Goal: Task Accomplishment & Management: Manage account settings

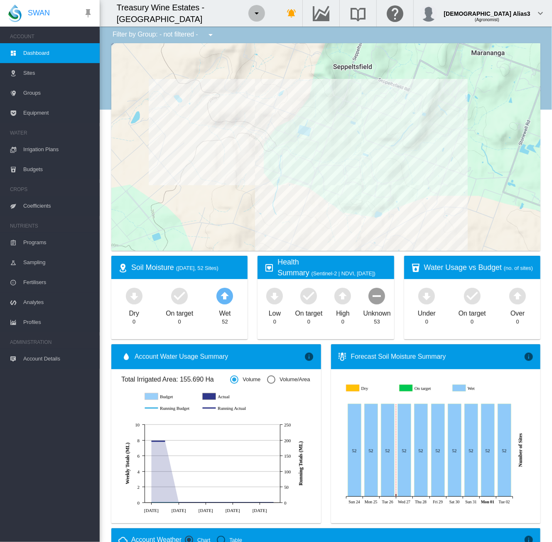
click at [262, 14] on md-icon "icon-menu-down" at bounding box center [257, 13] width 10 height 10
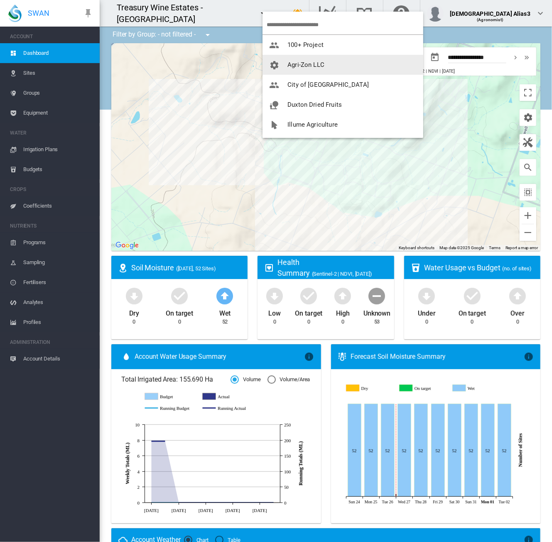
scroll to position [60, 0]
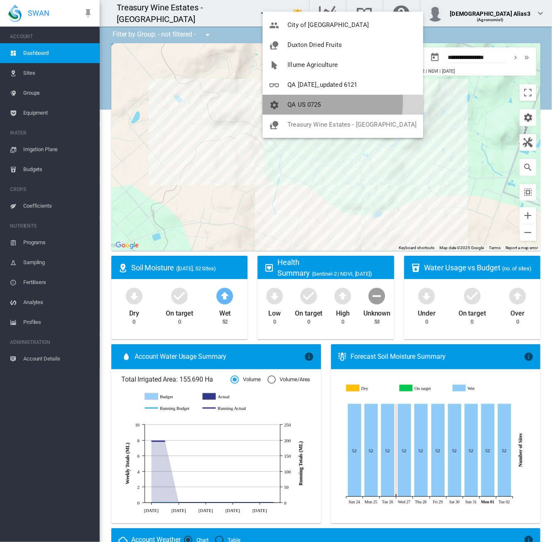
click at [281, 101] on span "button" at bounding box center [278, 104] width 18 height 7
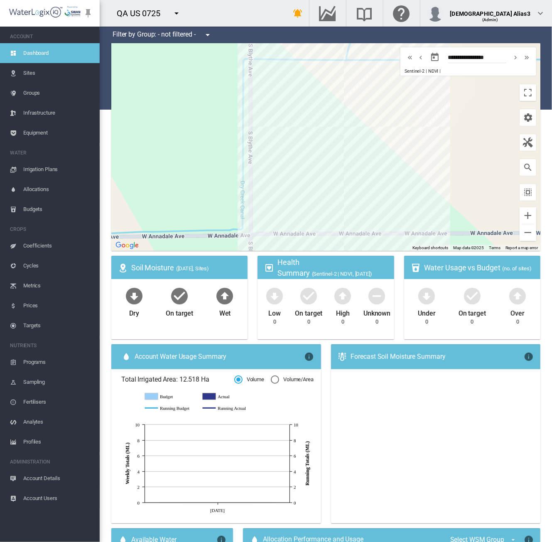
click at [28, 476] on span "Account Details" at bounding box center [58, 478] width 70 height 20
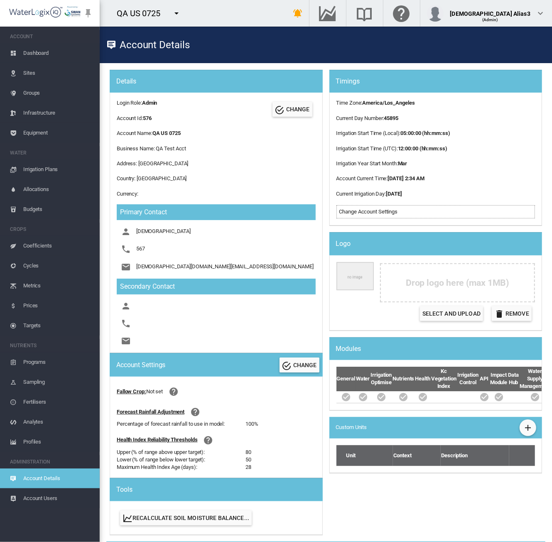
scroll to position [42, 0]
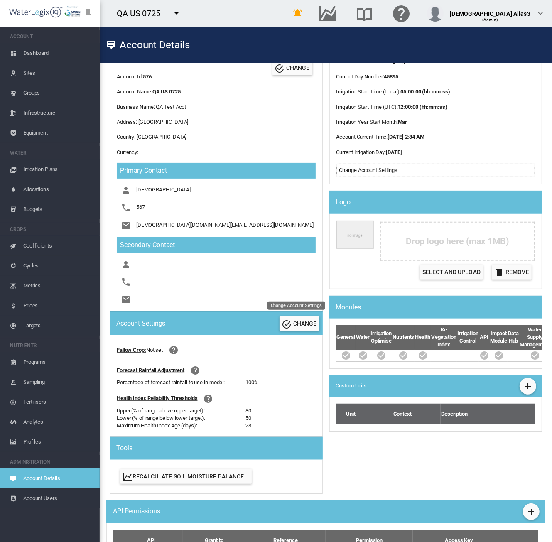
click at [297, 322] on span "CHANGE" at bounding box center [305, 323] width 24 height 7
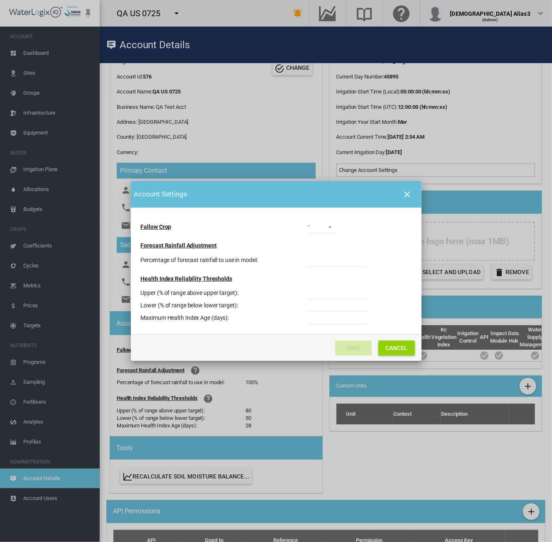
click at [407, 350] on button "Cancel" at bounding box center [396, 348] width 37 height 15
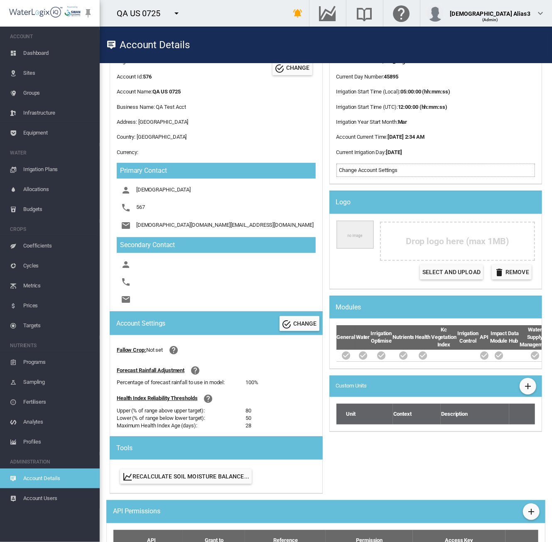
click at [173, 12] on md-icon "icon-menu-down" at bounding box center [177, 13] width 10 height 10
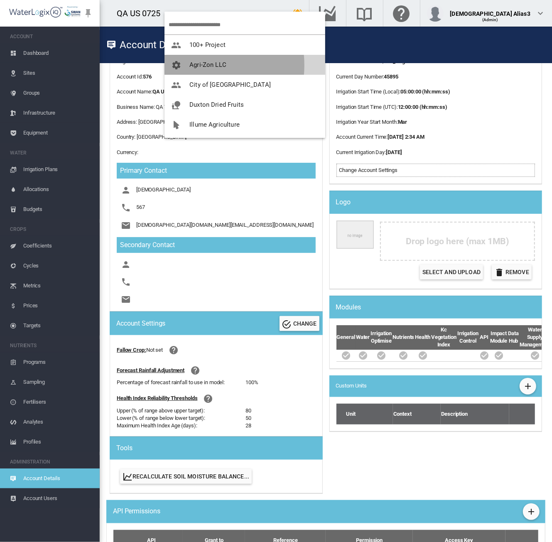
click at [191, 65] on span "Agri-Zon LLC" at bounding box center [207, 64] width 37 height 7
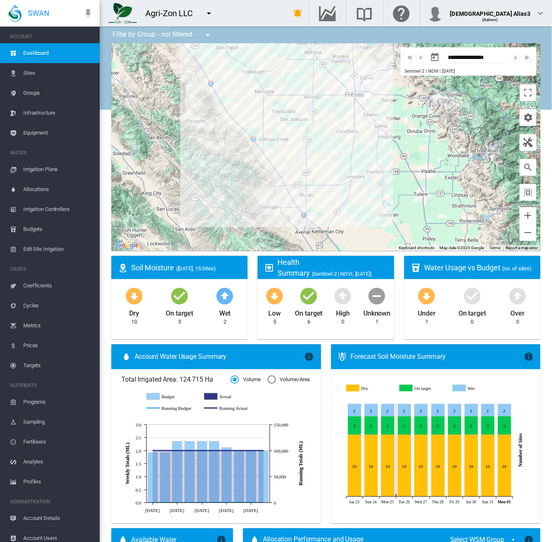
click at [31, 515] on span "Account Details" at bounding box center [58, 518] width 70 height 20
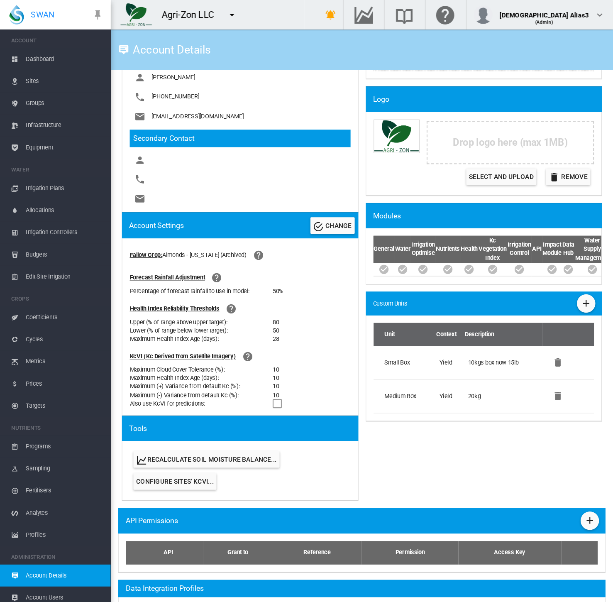
scroll to position [166, 0]
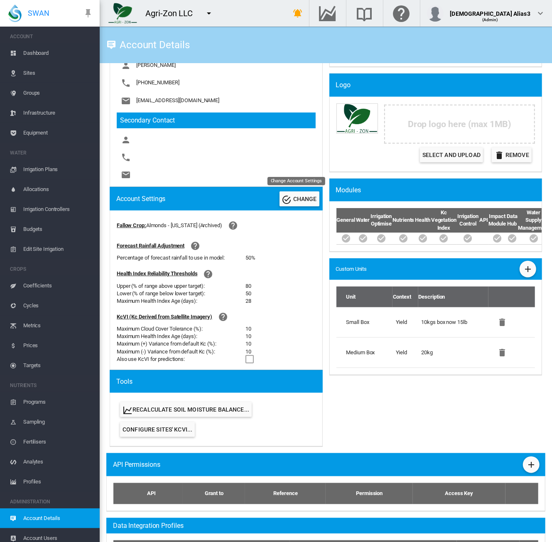
click at [293, 197] on span "CHANGE" at bounding box center [305, 199] width 24 height 7
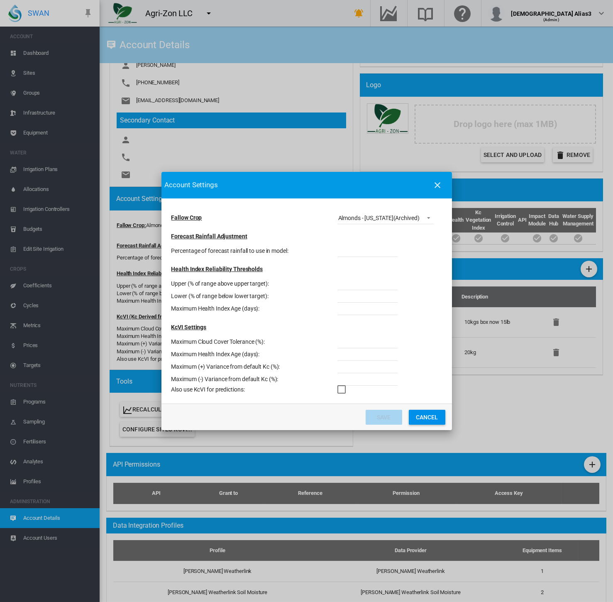
click at [365, 189] on md-toolbar "Account Settings" at bounding box center [307, 185] width 291 height 27
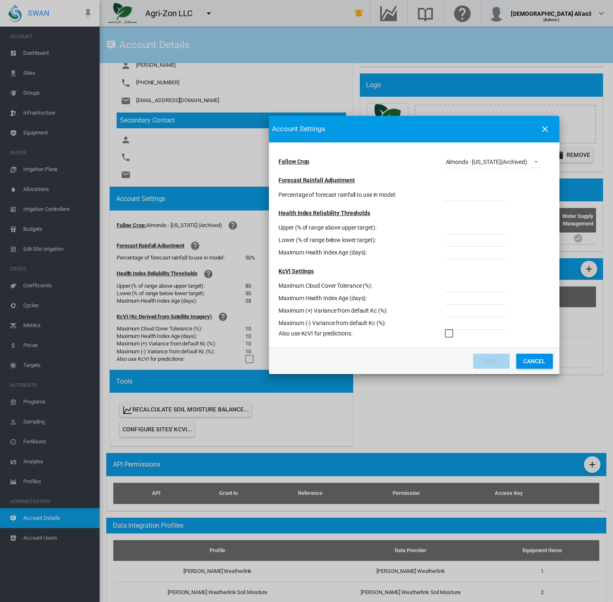
drag, startPoint x: 339, startPoint y: 188, endPoint x: 447, endPoint y: 132, distance: 121.3
click at [447, 132] on md-toolbar "Account Settings" at bounding box center [414, 129] width 291 height 27
drag, startPoint x: 461, startPoint y: 289, endPoint x: 419, endPoint y: 287, distance: 41.6
click at [419, 287] on div "Maximum Cloud Cover Tolerance (%): **" at bounding box center [392, 286] width 226 height 12
type input "**"
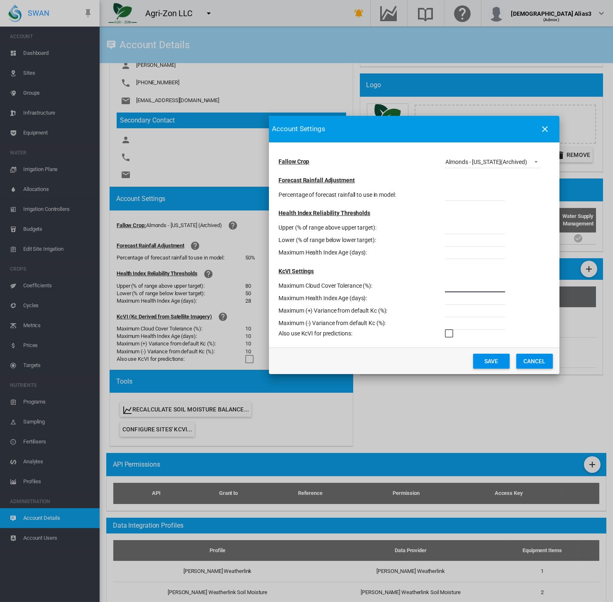
click at [476, 355] on button "Save" at bounding box center [491, 361] width 37 height 15
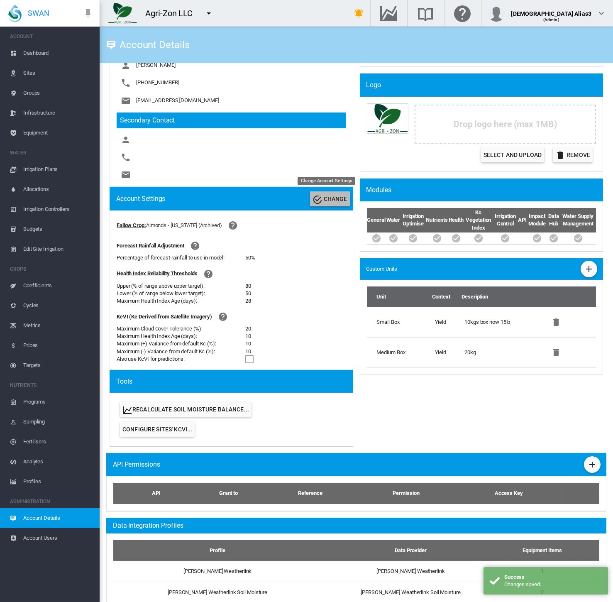
click at [319, 204] on button "CHANGE" at bounding box center [330, 198] width 40 height 15
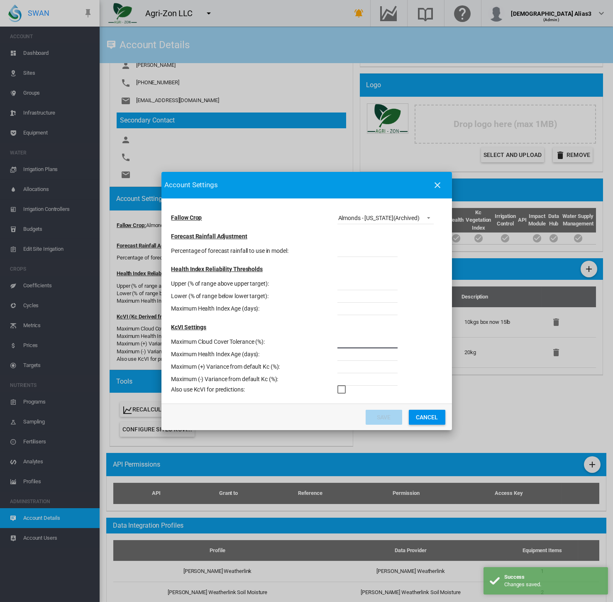
drag, startPoint x: 345, startPoint y: 346, endPoint x: 325, endPoint y: 343, distance: 20.1
click at [325, 343] on div "Maximum Cloud Cover Tolerance (%): **" at bounding box center [285, 342] width 226 height 12
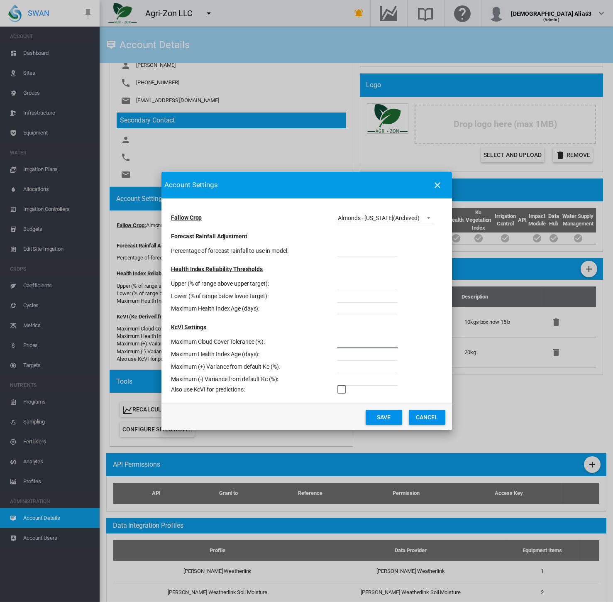
type input "**"
click at [378, 418] on button "Save" at bounding box center [384, 417] width 37 height 15
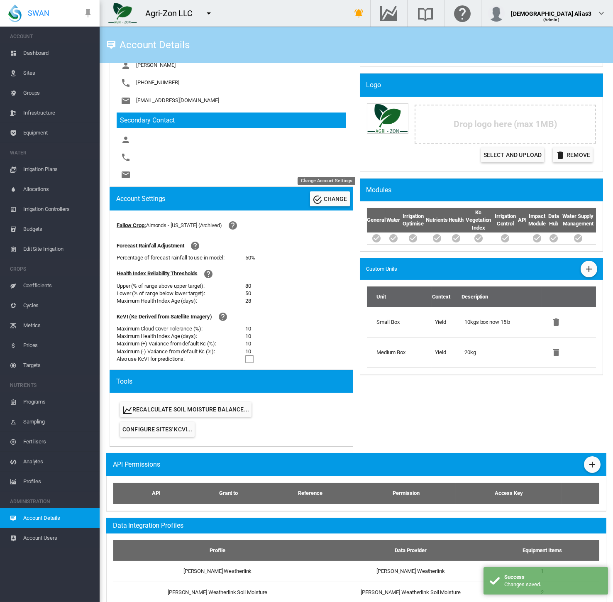
click at [331, 200] on span "CHANGE" at bounding box center [336, 199] width 24 height 7
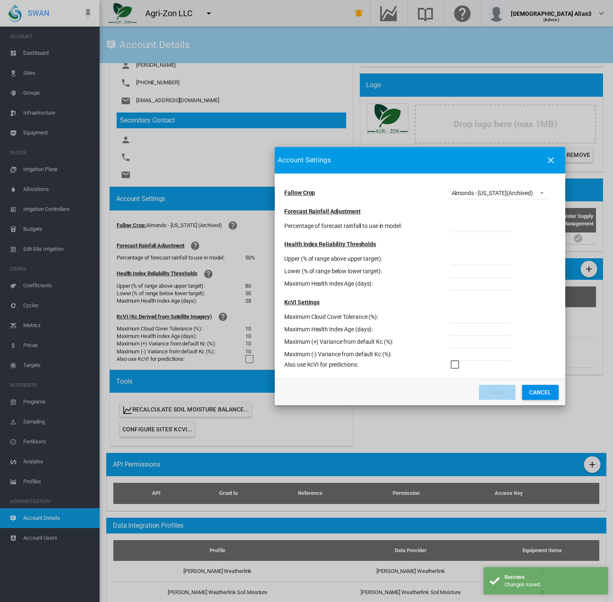
drag, startPoint x: 328, startPoint y: 191, endPoint x: 441, endPoint y: 167, distance: 116.1
click at [441, 167] on md-toolbar "Account Settings" at bounding box center [420, 160] width 291 height 27
click at [539, 387] on button "Cancel" at bounding box center [540, 392] width 37 height 15
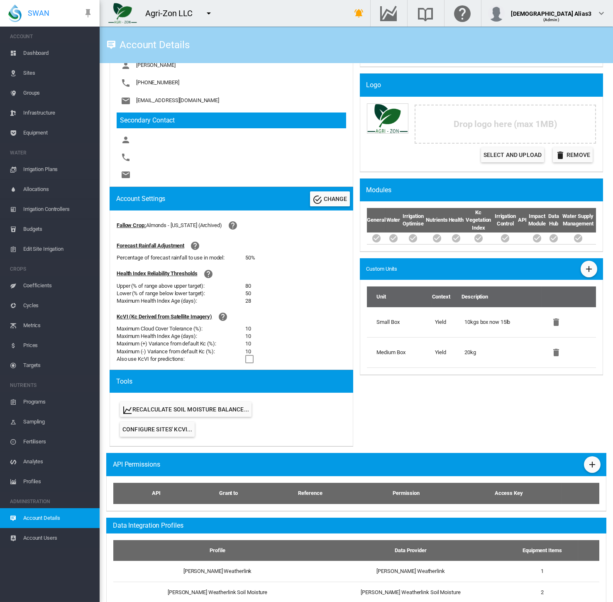
click at [542, 423] on div "Timings Time Zone : [GEOGRAPHIC_DATA]/Los_Angeles Current Day Number : 45895 Ir…" at bounding box center [482, 178] width 250 height 549
click at [210, 10] on md-icon "icon-menu-down" at bounding box center [209, 13] width 10 height 10
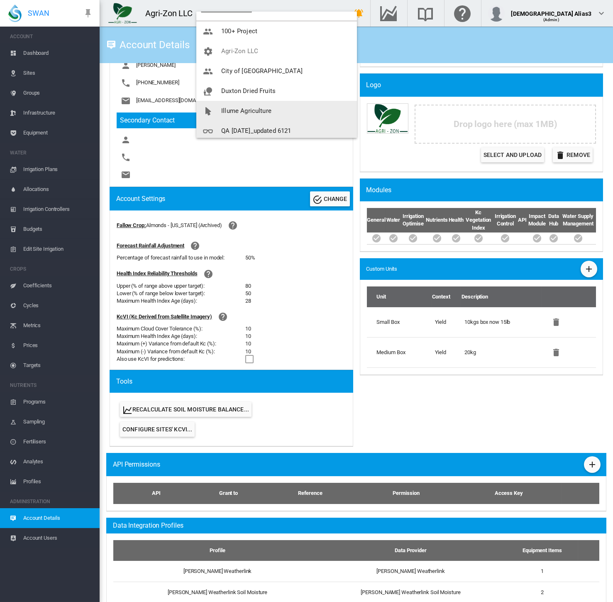
scroll to position [17, 0]
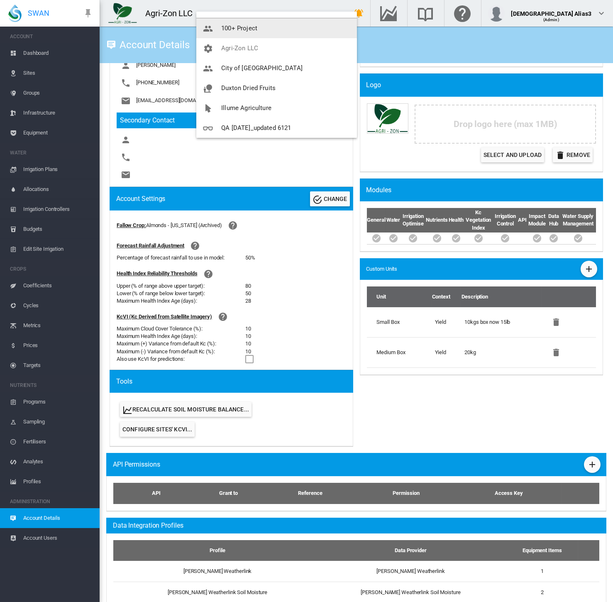
click at [552, 13] on md-backdrop at bounding box center [306, 301] width 613 height 602
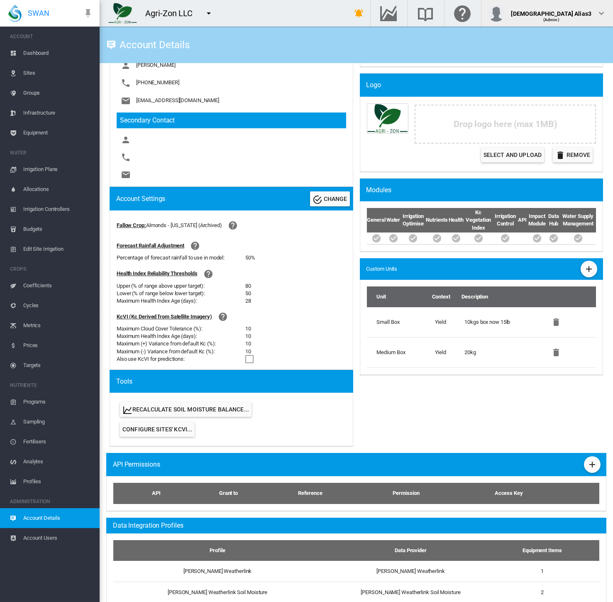
click at [552, 13] on md-icon "icon-chevron-down" at bounding box center [602, 13] width 10 height 10
